Goal: Information Seeking & Learning: Learn about a topic

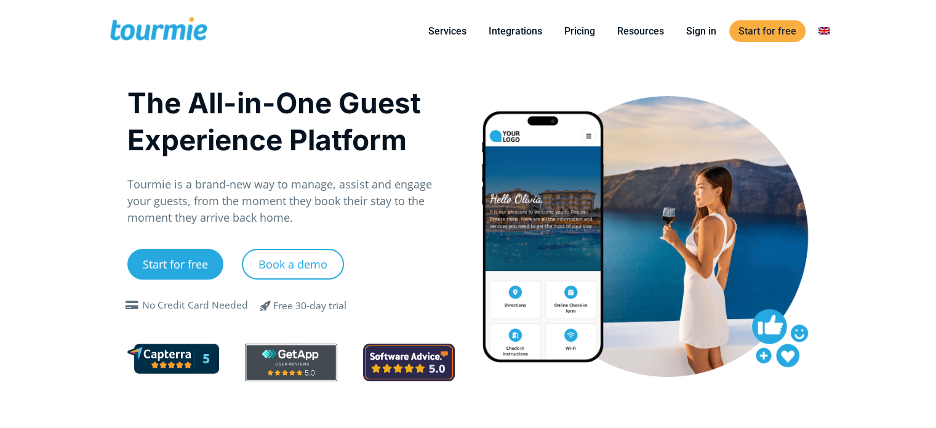
click at [588, 26] on link "Pricing" at bounding box center [579, 30] width 49 height 15
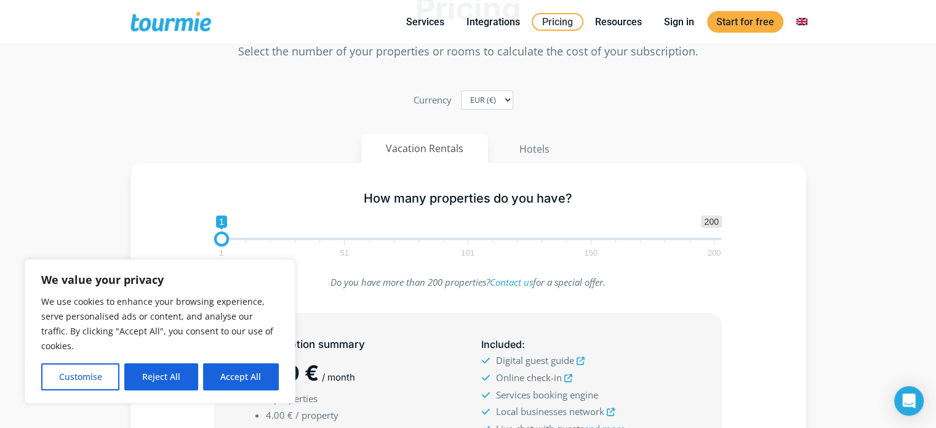
scroll to position [62, 0]
click at [227, 380] on button "Accept All" at bounding box center [241, 376] width 76 height 27
checkbox input "true"
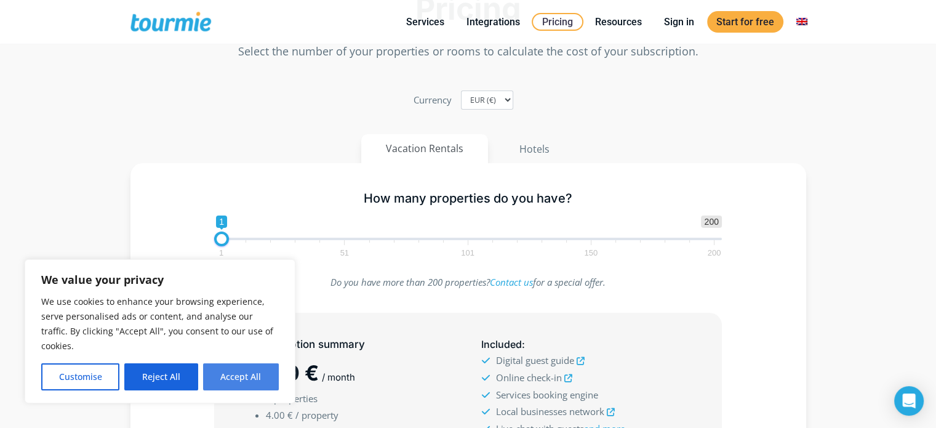
checkbox input "true"
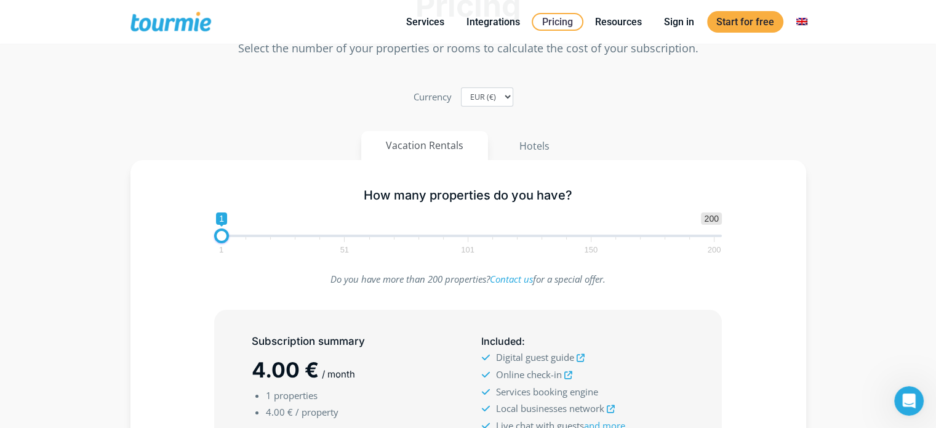
scroll to position [0, 0]
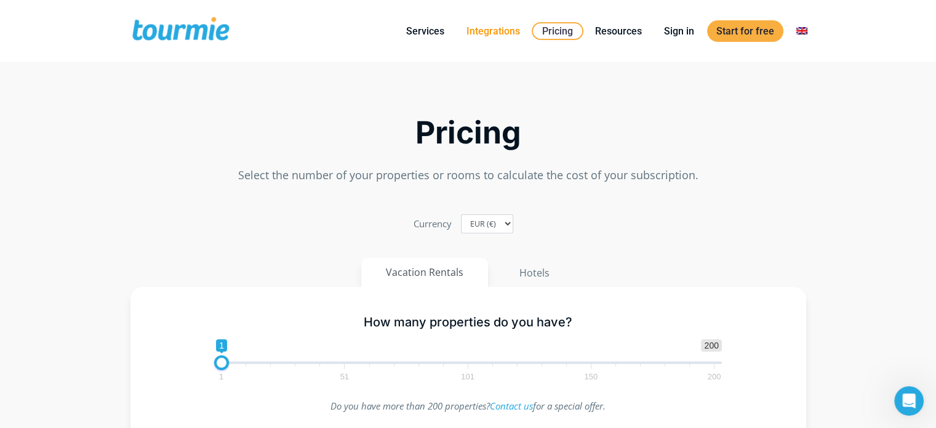
click at [504, 34] on link "Integrations" at bounding box center [493, 30] width 72 height 15
